Goal: Book appointment/travel/reservation

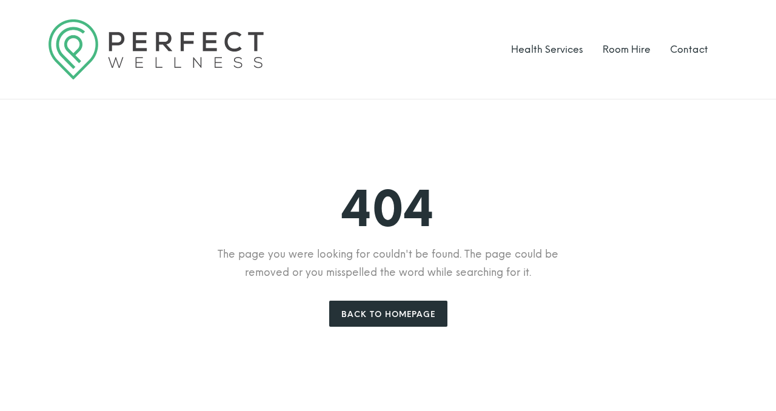
click at [621, 38] on li "Room Hire" at bounding box center [627, 49] width 48 height 60
click at [621, 49] on link "Room Hire" at bounding box center [627, 50] width 48 height 12
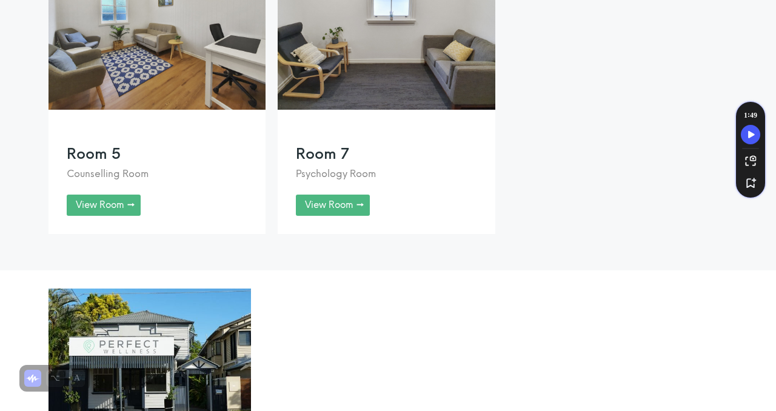
scroll to position [1281, 0]
